Goal: Check status

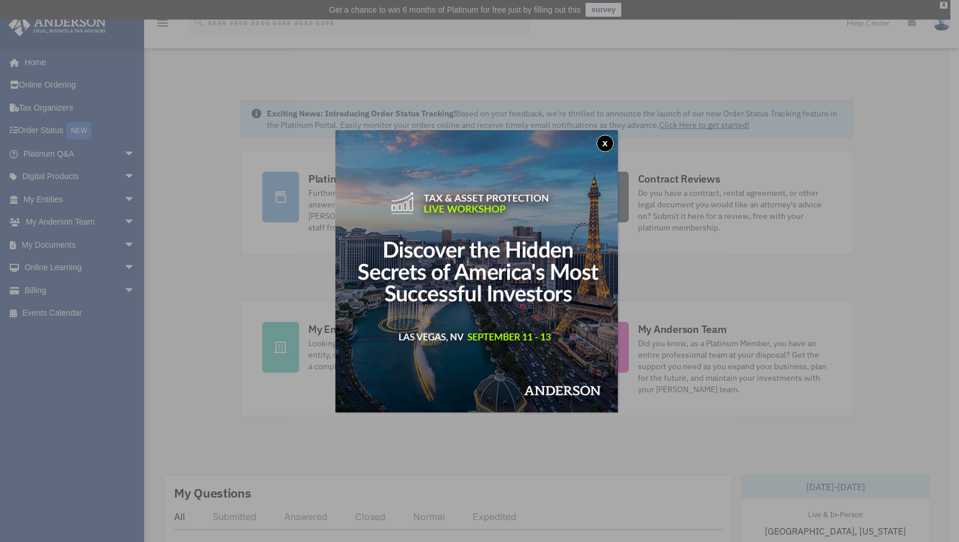
click at [610, 141] on button "x" at bounding box center [604, 143] width 17 height 17
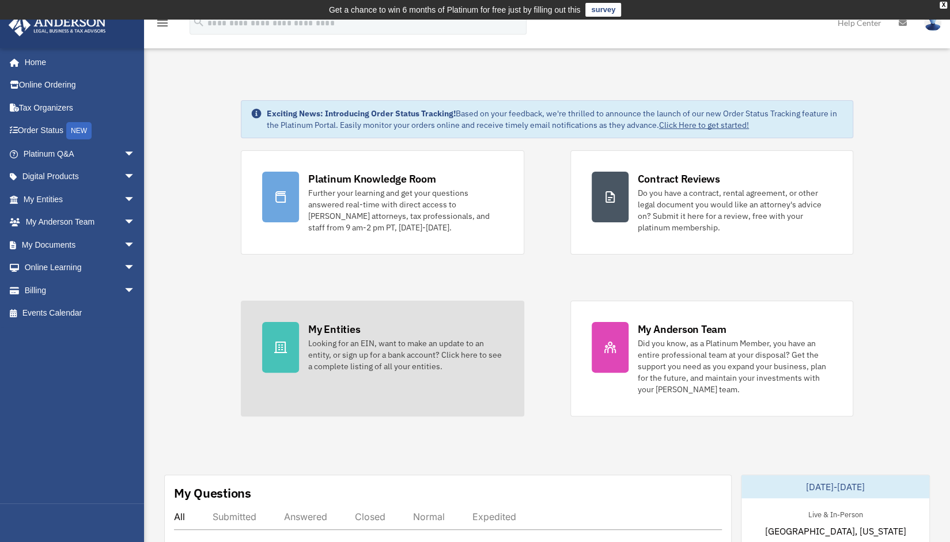
click at [350, 358] on div "Looking for an EIN, want to make an update to an entity, or sign up for a bank …" at bounding box center [405, 355] width 195 height 35
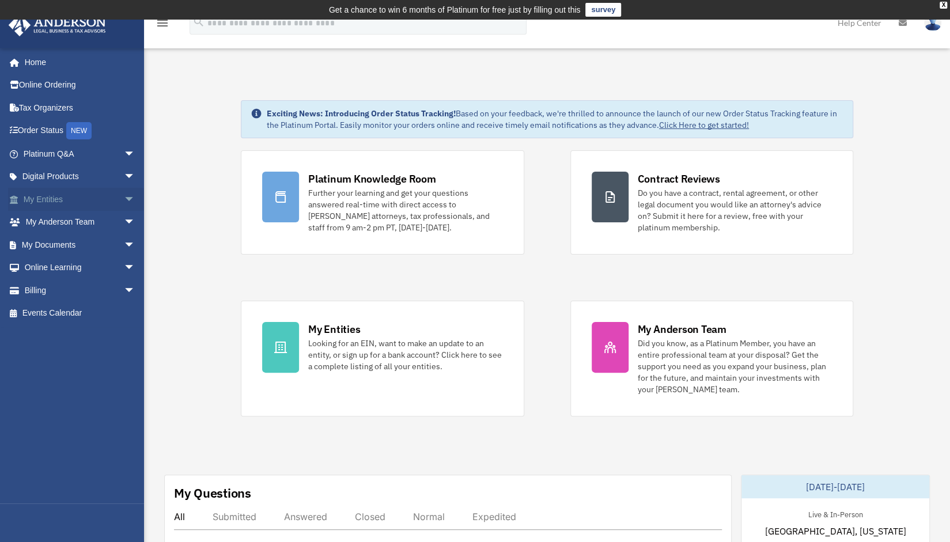
click at [124, 202] on span "arrow_drop_down" at bounding box center [135, 200] width 23 height 24
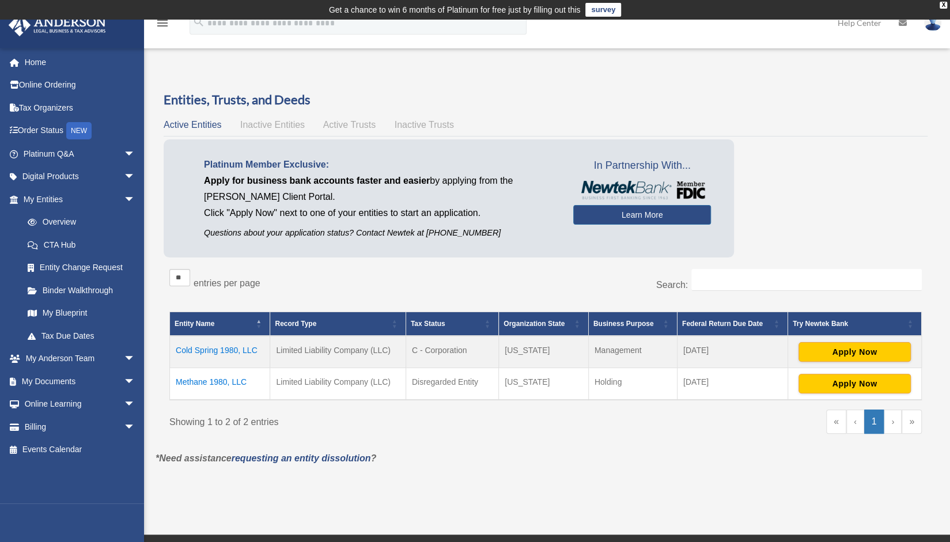
click at [235, 350] on td "Cold Spring 1980, LLC" at bounding box center [220, 352] width 100 height 32
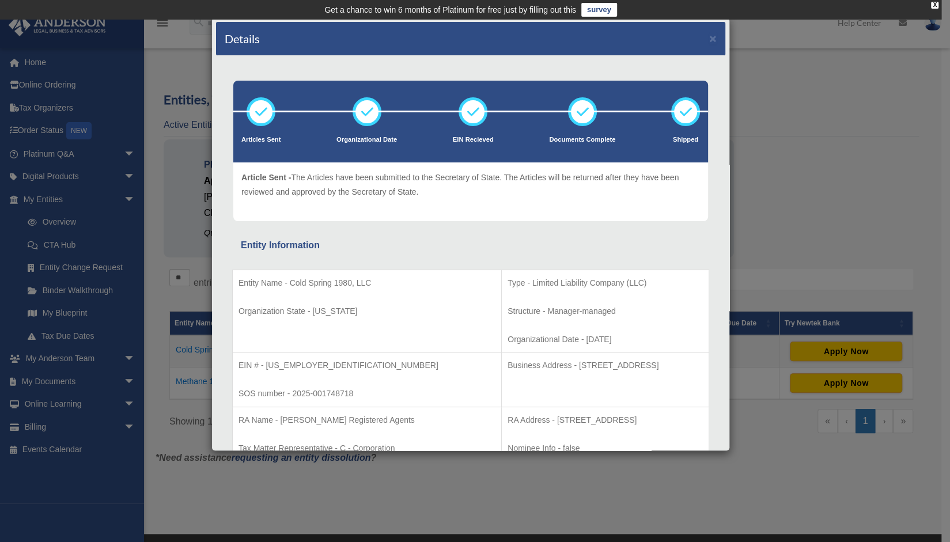
click at [818, 161] on div "Details × Articles Sent Organizational Date" at bounding box center [475, 271] width 950 height 542
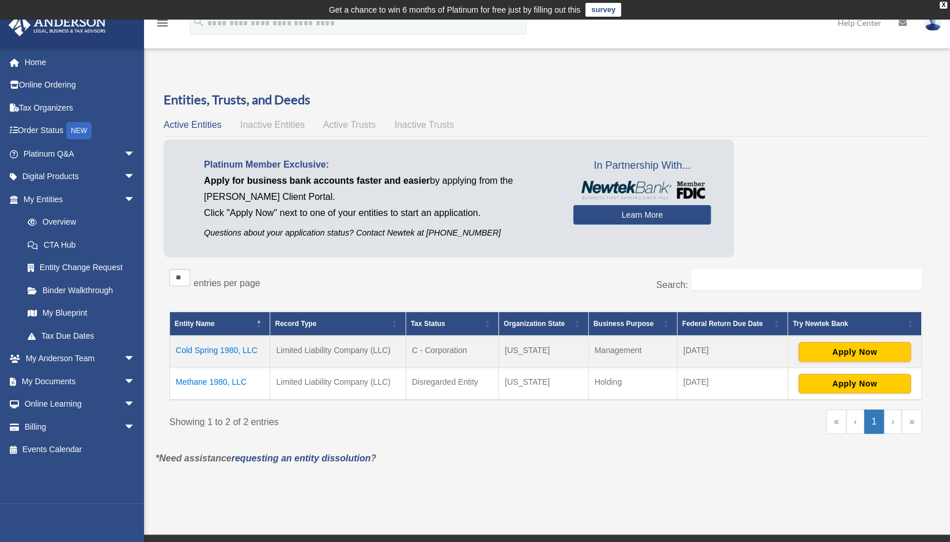
click at [238, 348] on td "Cold Spring 1980, LLC" at bounding box center [220, 352] width 100 height 32
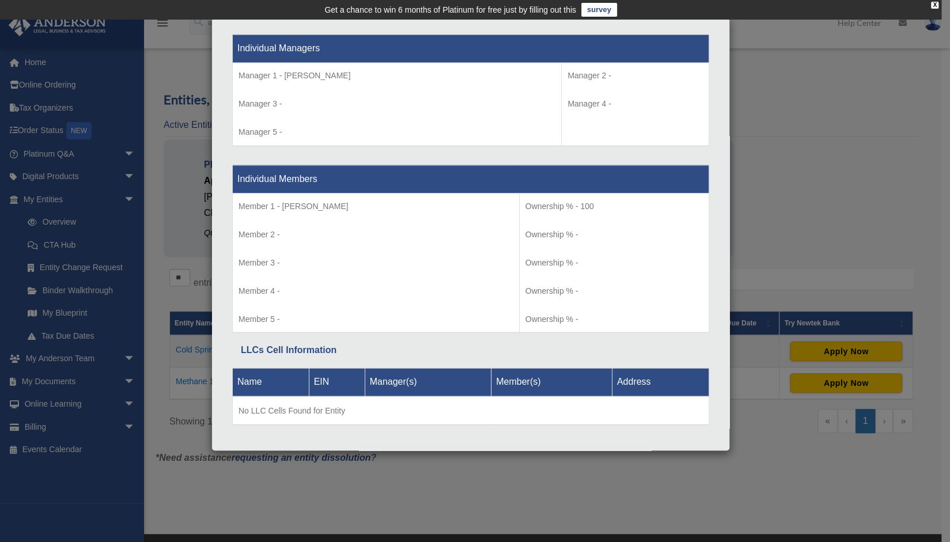
scroll to position [1067, 0]
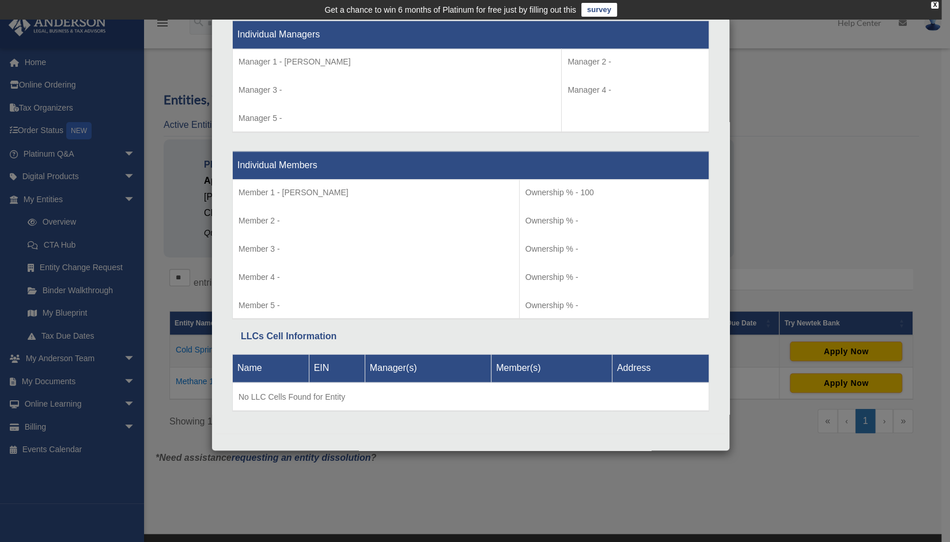
click at [631, 501] on div "Details × Articles Sent Organizational Date" at bounding box center [475, 271] width 950 height 542
